Goal: Transaction & Acquisition: Subscribe to service/newsletter

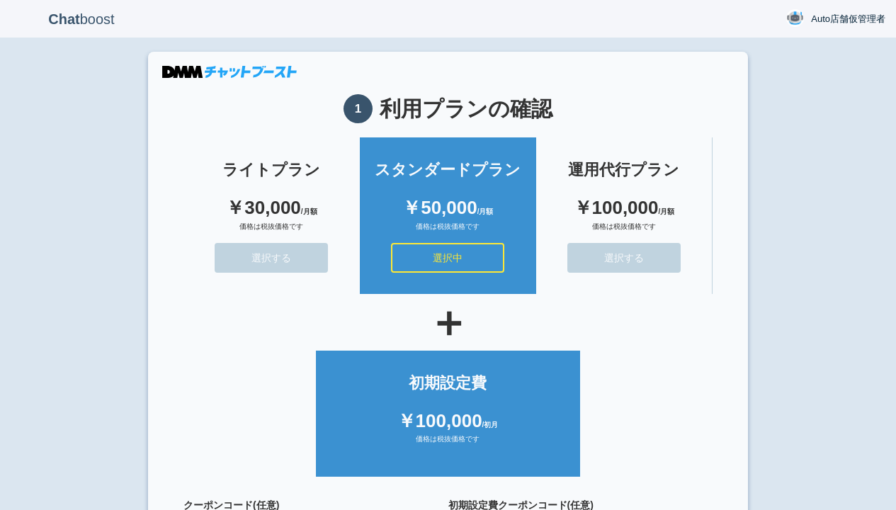
scroll to position [127, 0]
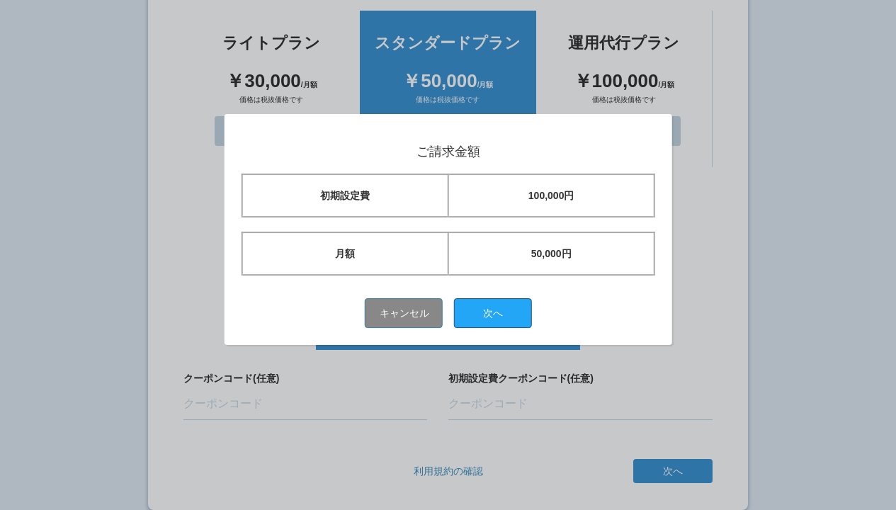
click at [498, 312] on button "次へ" at bounding box center [493, 313] width 78 height 30
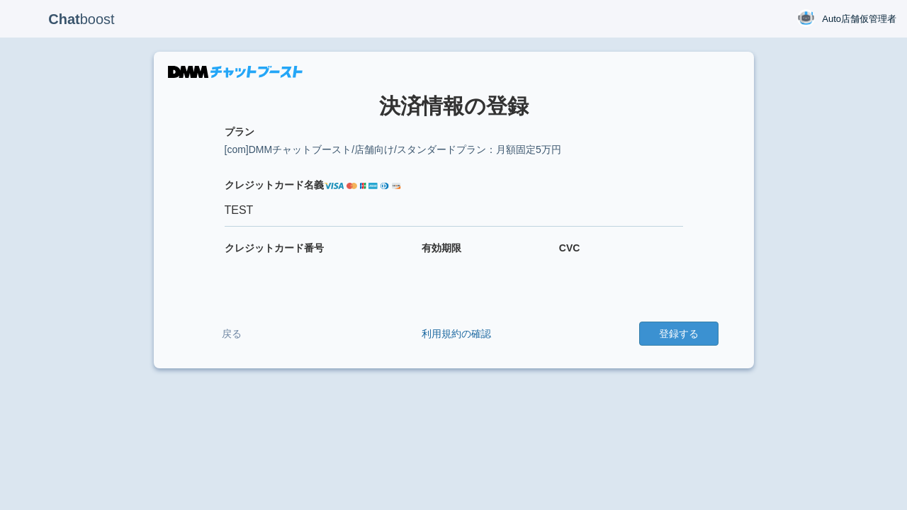
type input "TEST"
click at [678, 334] on button "登録する" at bounding box center [678, 334] width 79 height 24
